Goal: Check status: Check status

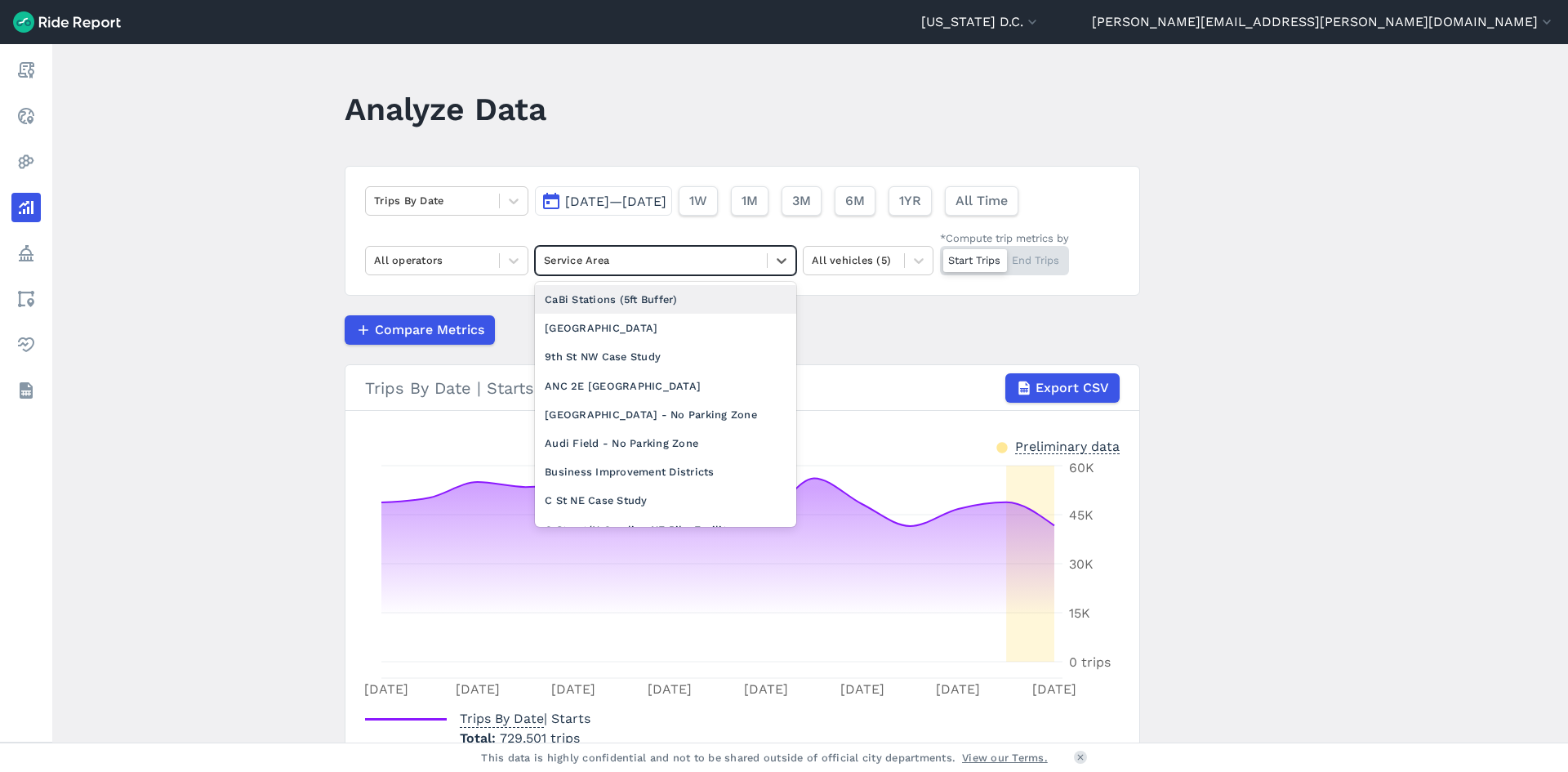
click at [636, 254] on div at bounding box center [651, 260] width 214 height 19
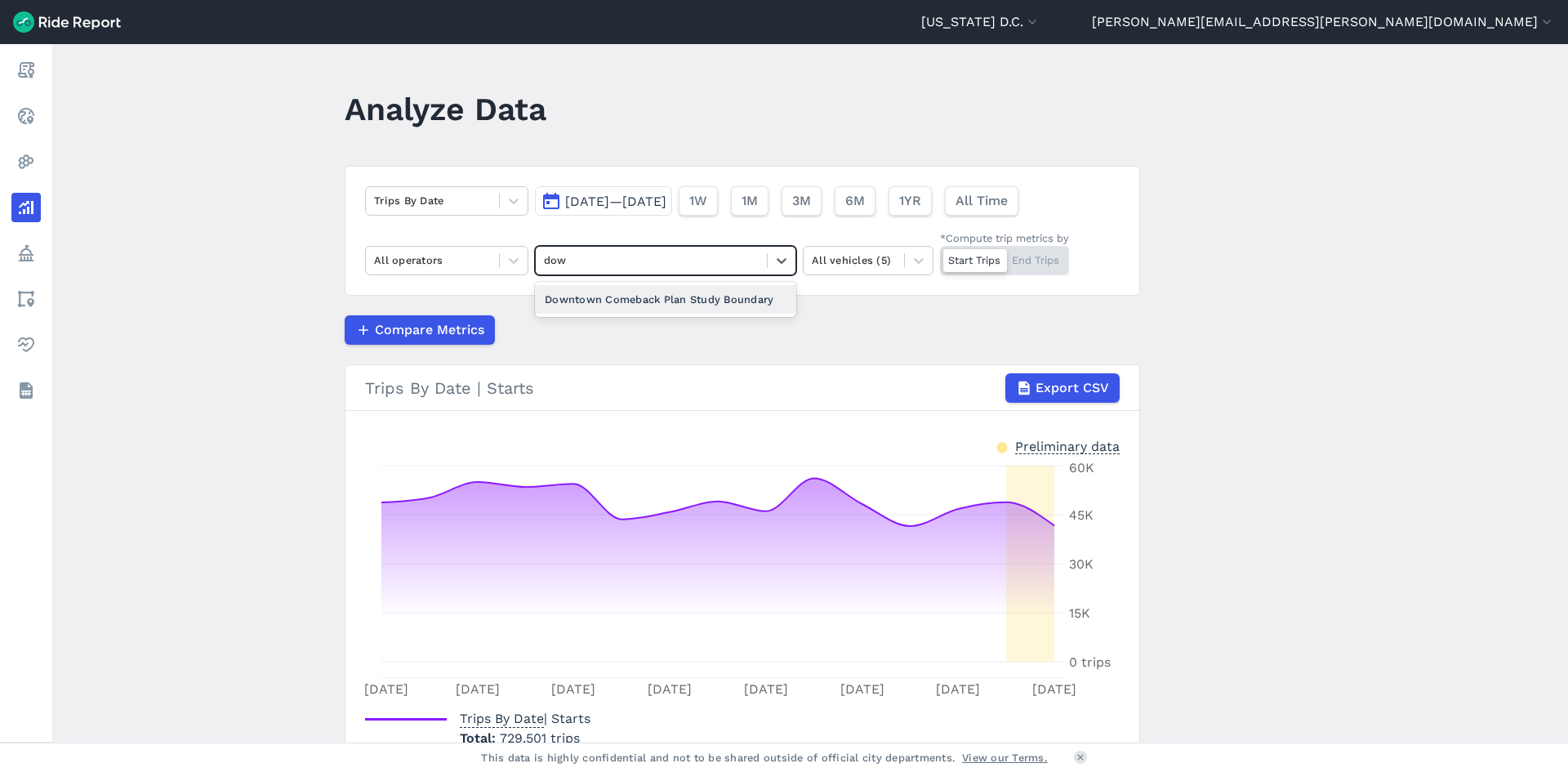
type input "down"
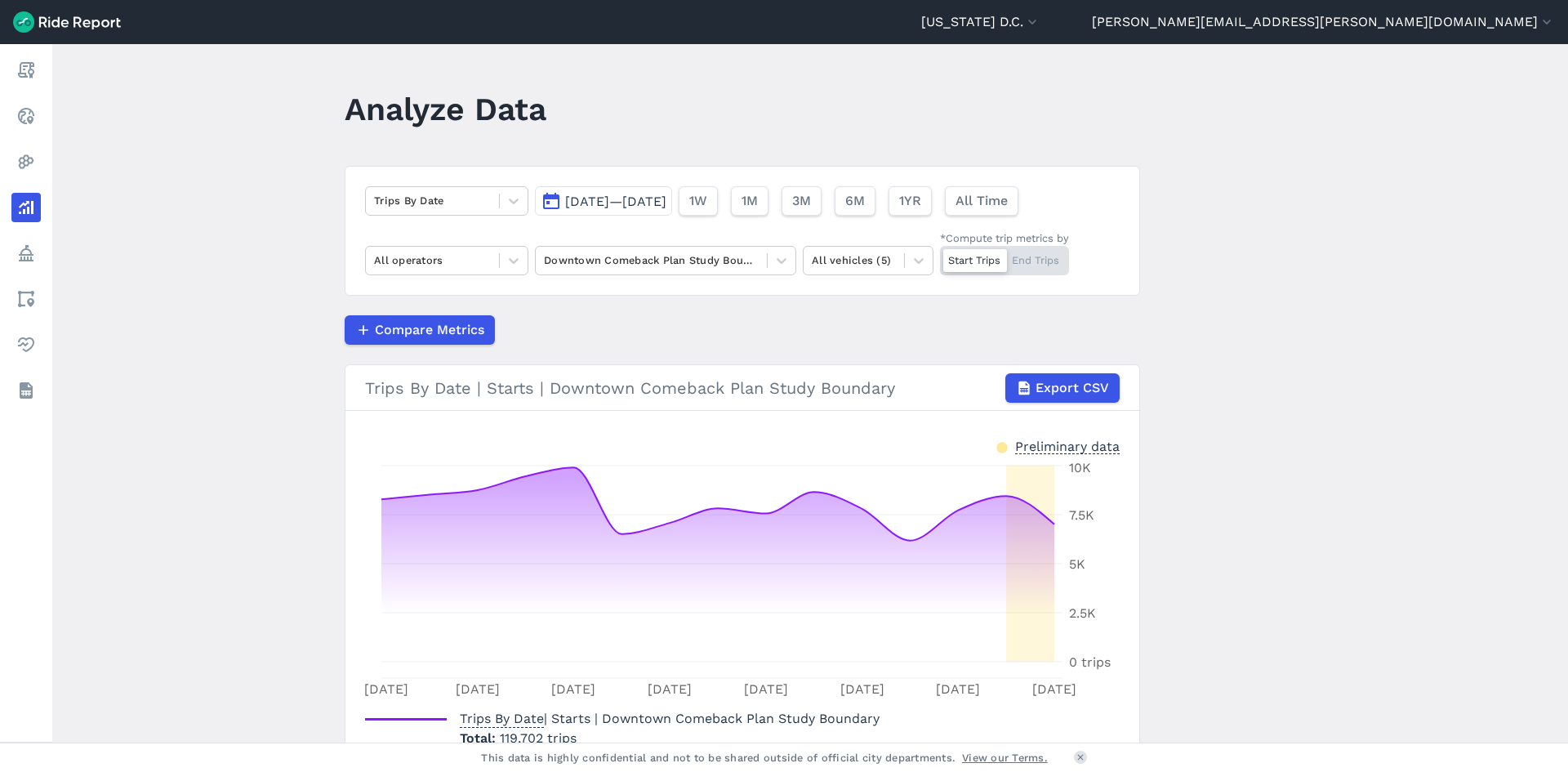
click at [666, 203] on span "[DATE]—[DATE]" at bounding box center [616, 202] width 101 height 15
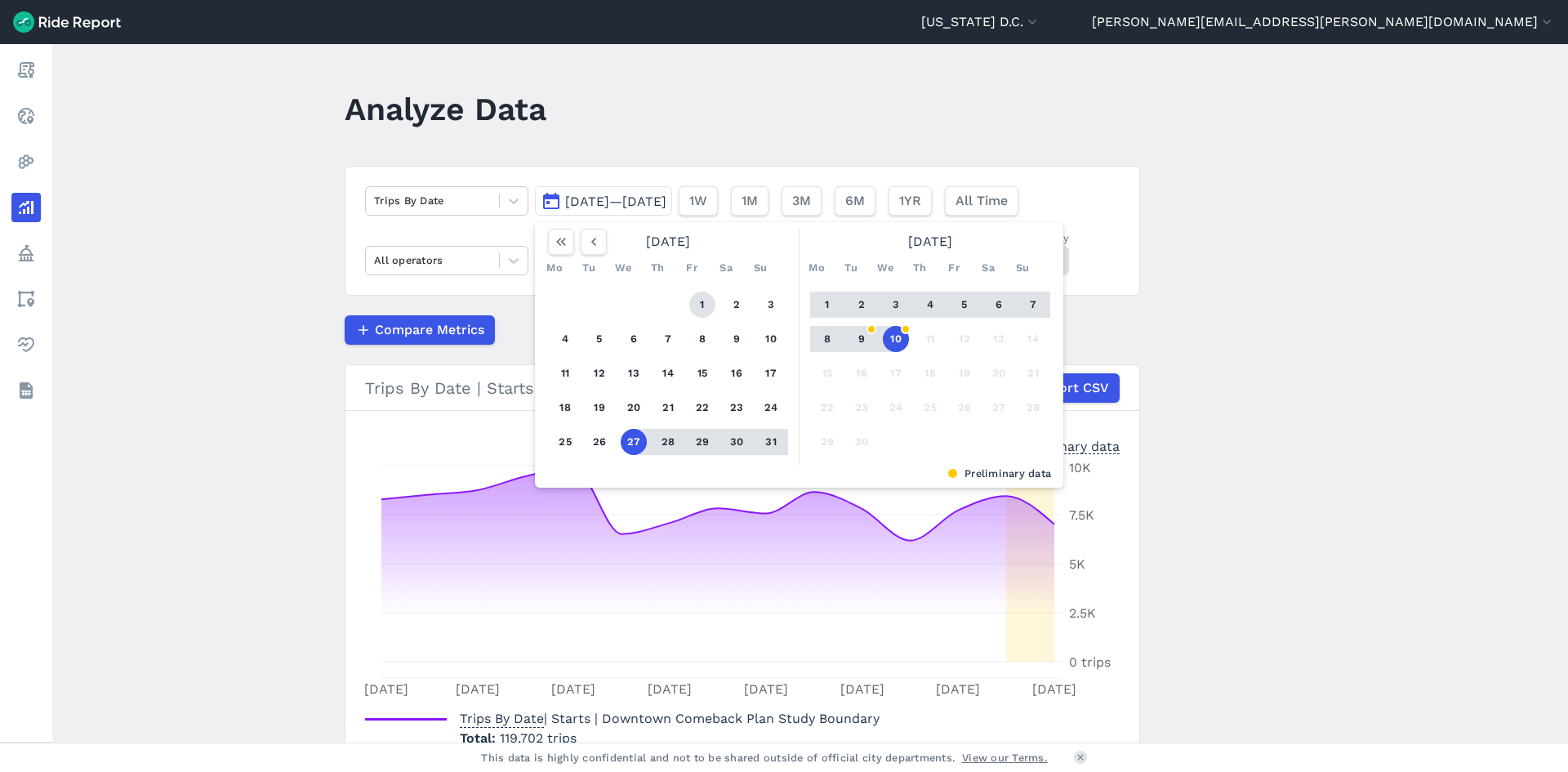
click at [690, 309] on button "1" at bounding box center [702, 305] width 26 height 26
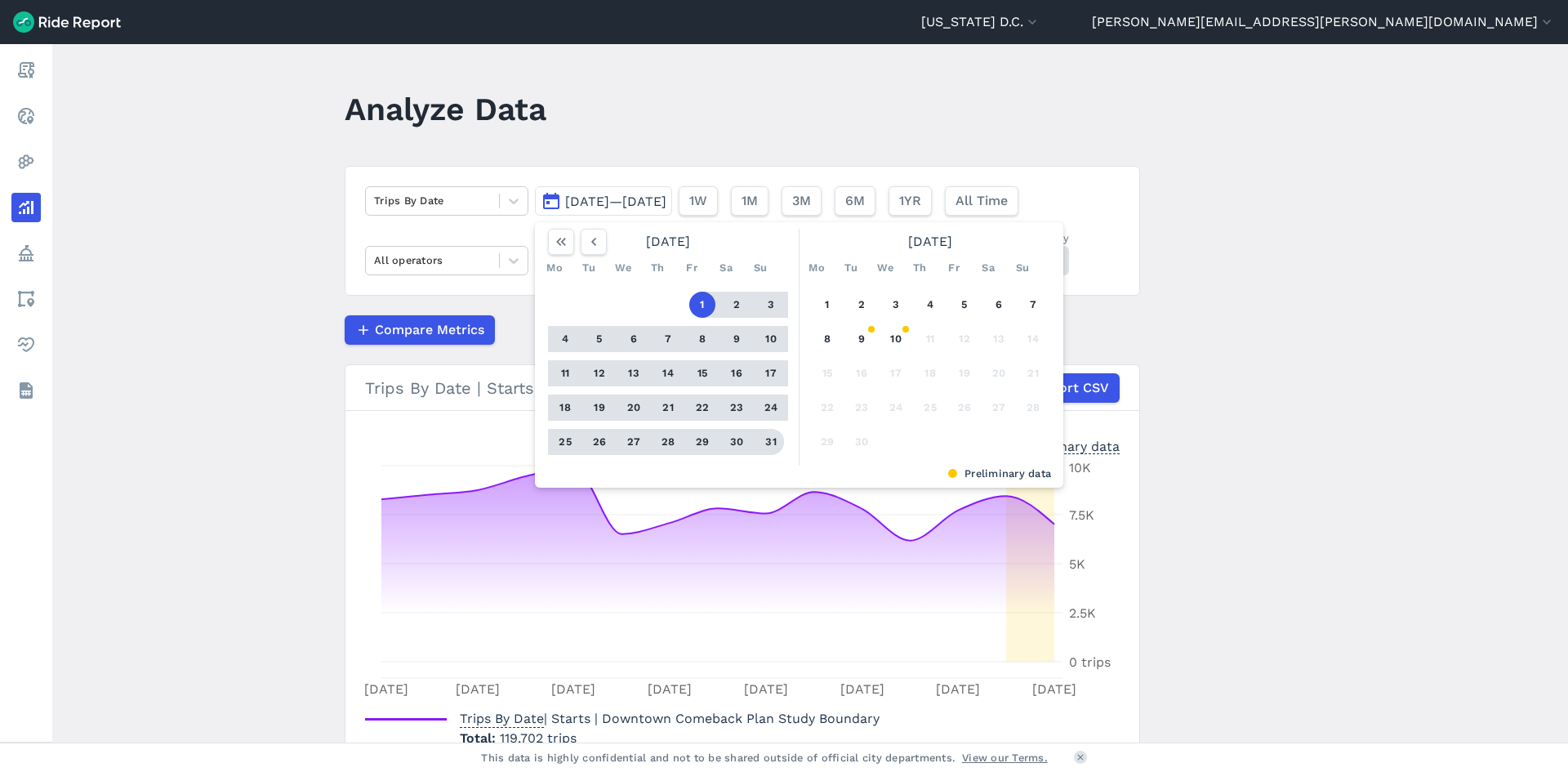
click at [773, 441] on button "31" at bounding box center [770, 442] width 26 height 26
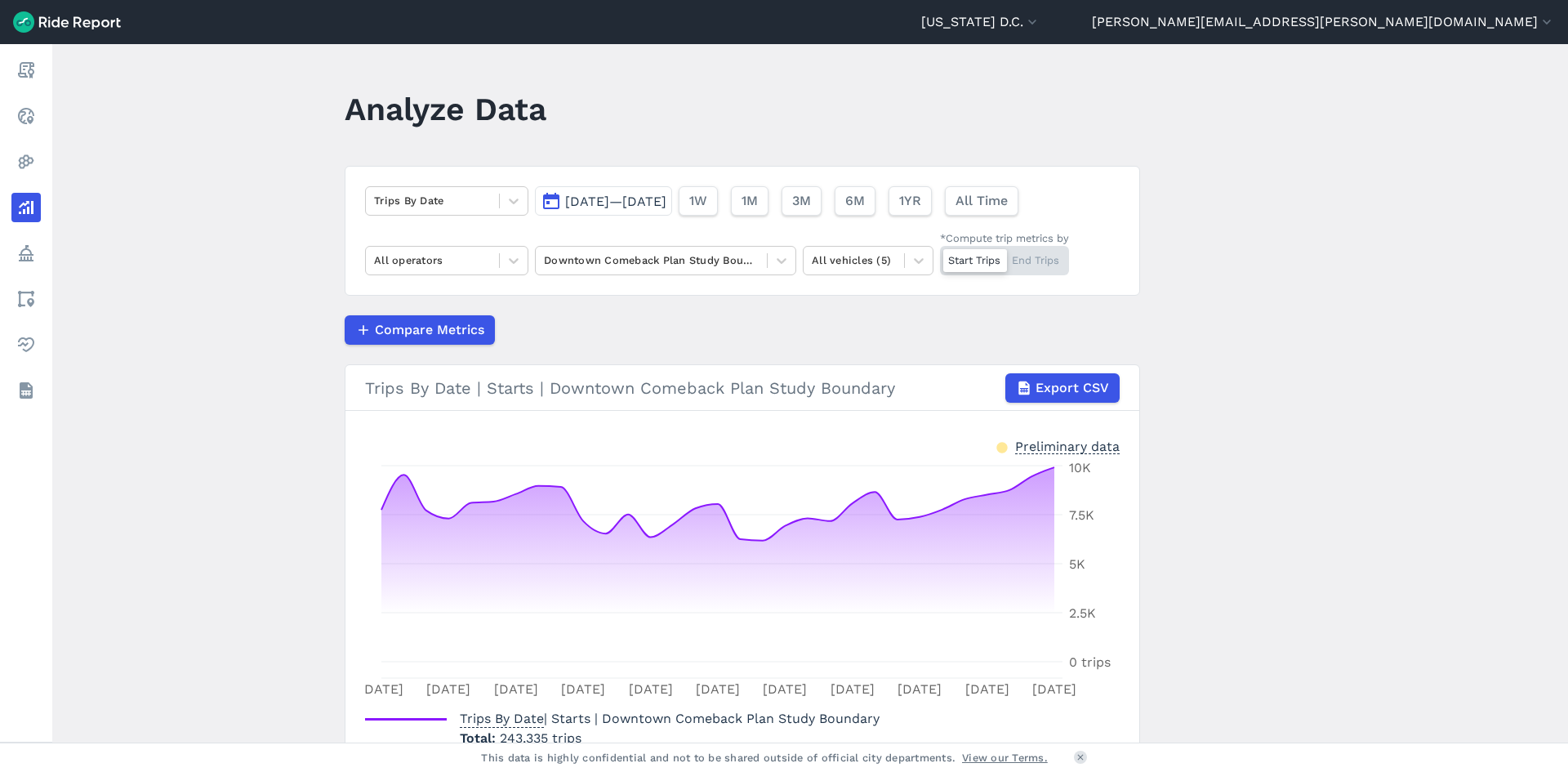
click at [1045, 254] on div "Start Trips End Trips" at bounding box center [1004, 261] width 129 height 29
click at [940, 254] on input "*Compute trip metrics by Start Trips End Trips" at bounding box center [940, 251] width 0 height 10
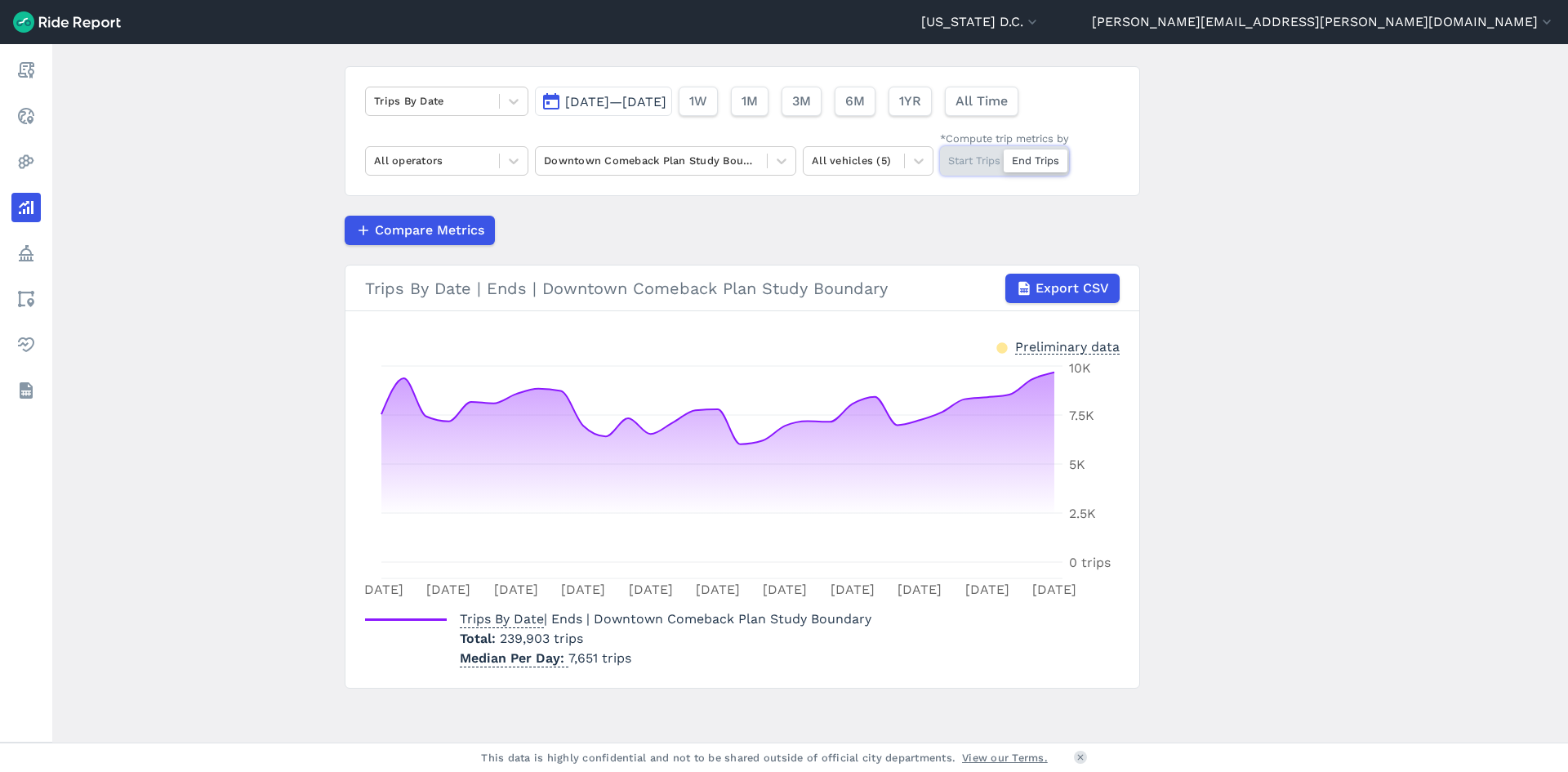
scroll to position [105, 0]
